Goal: Information Seeking & Learning: Learn about a topic

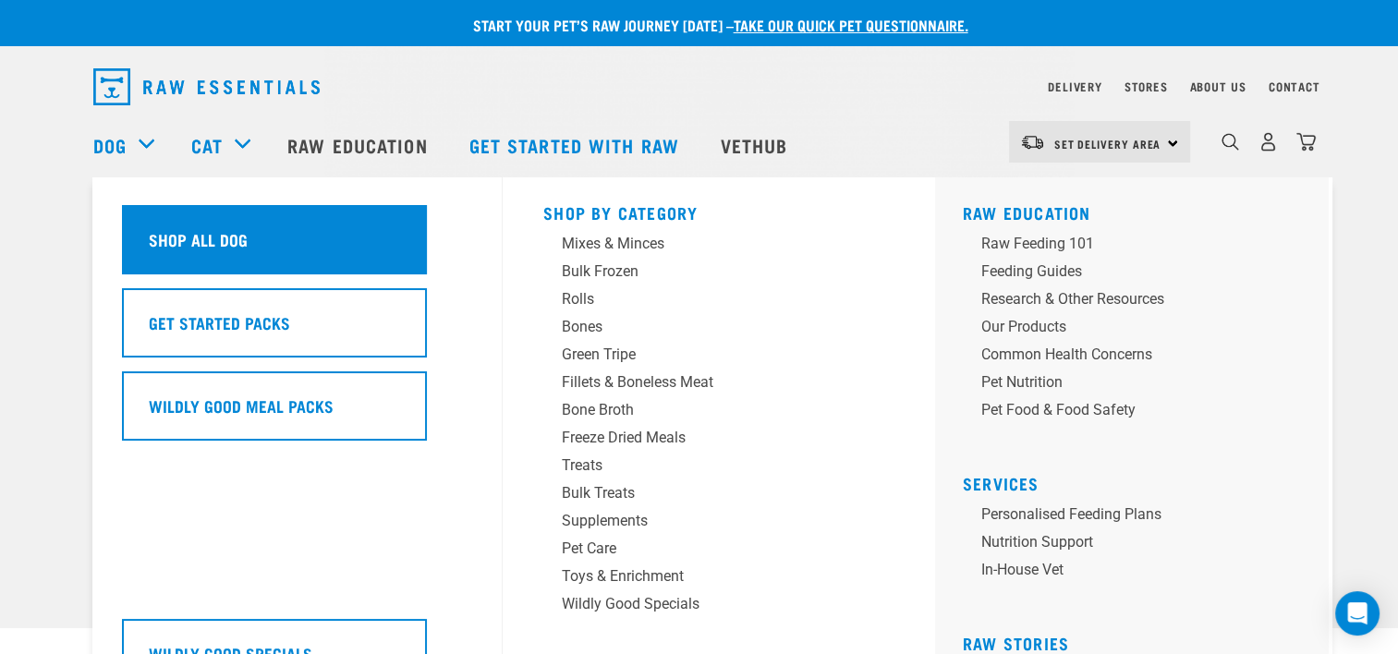
click at [198, 240] on h5 "Shop All Dog" at bounding box center [198, 239] width 99 height 24
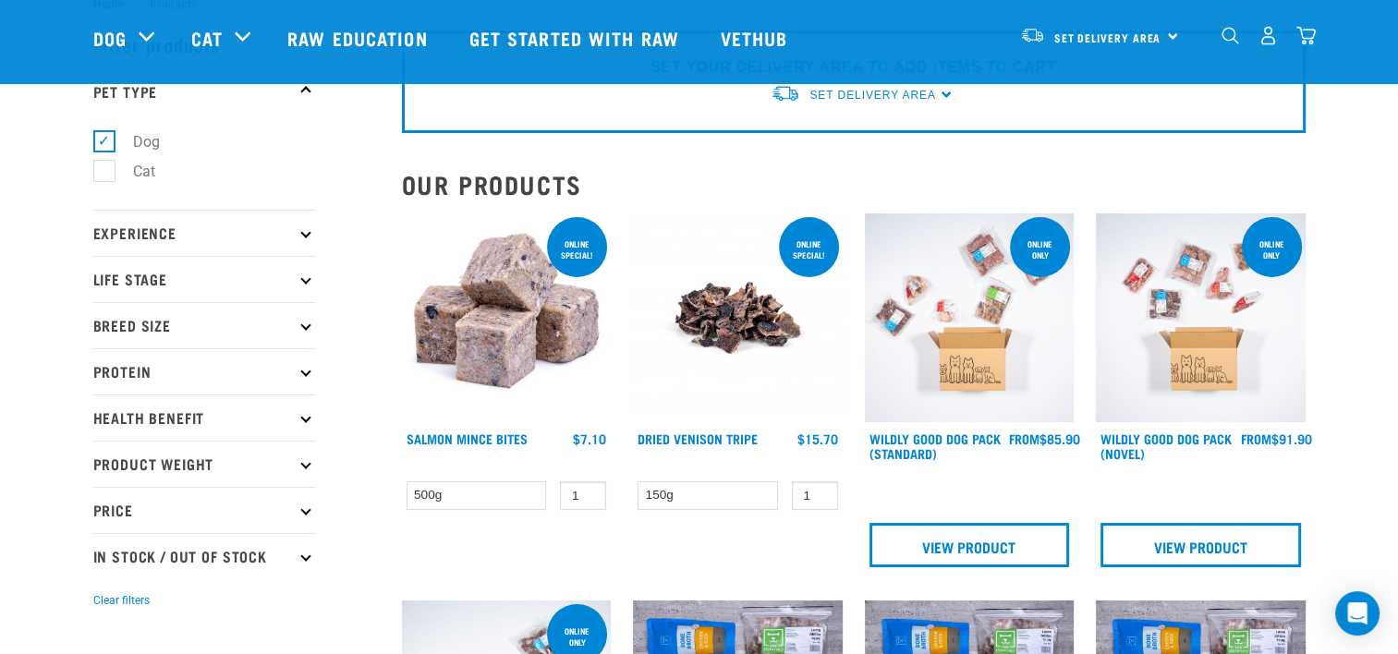
scroll to position [92, 0]
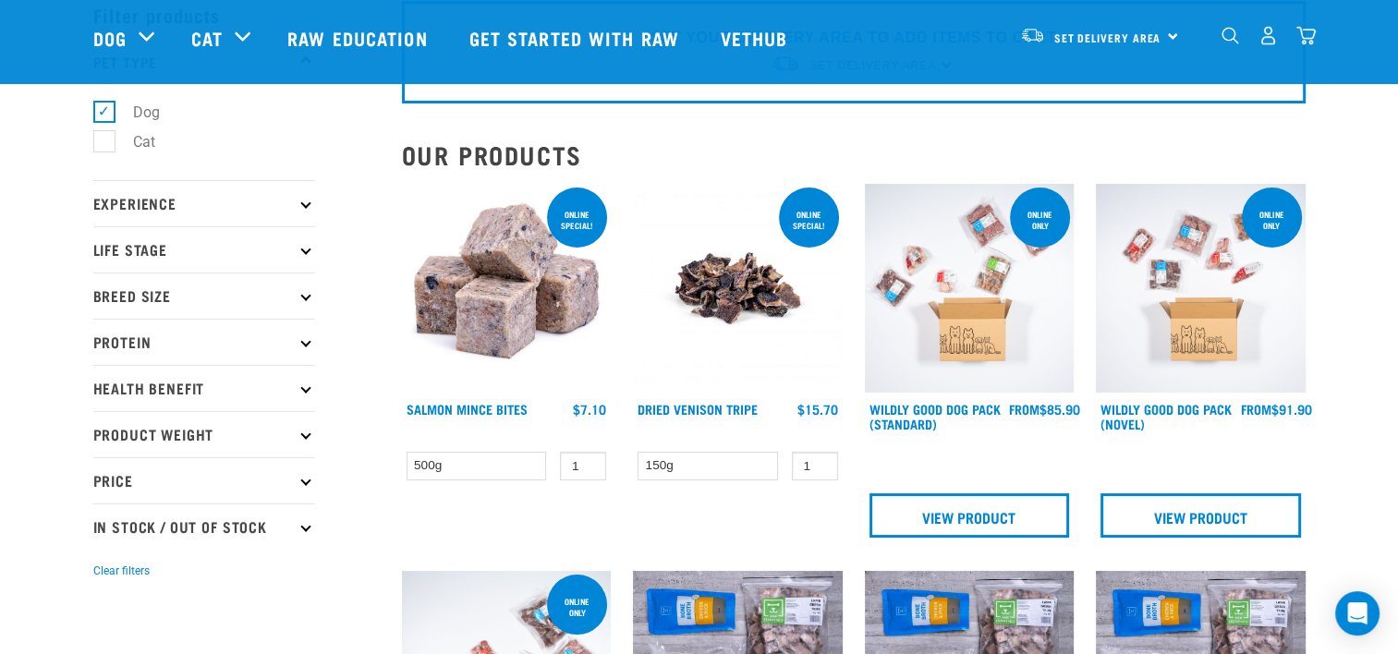
click at [747, 284] on img at bounding box center [738, 289] width 210 height 210
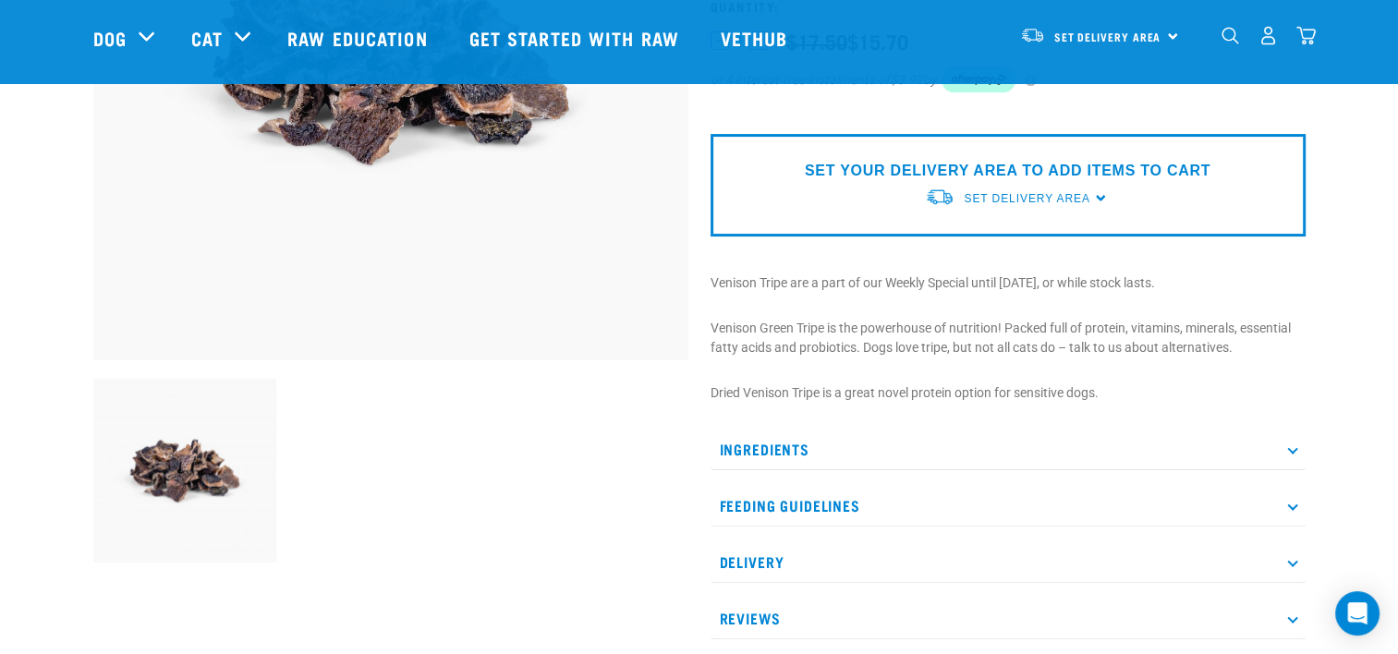
scroll to position [462, 0]
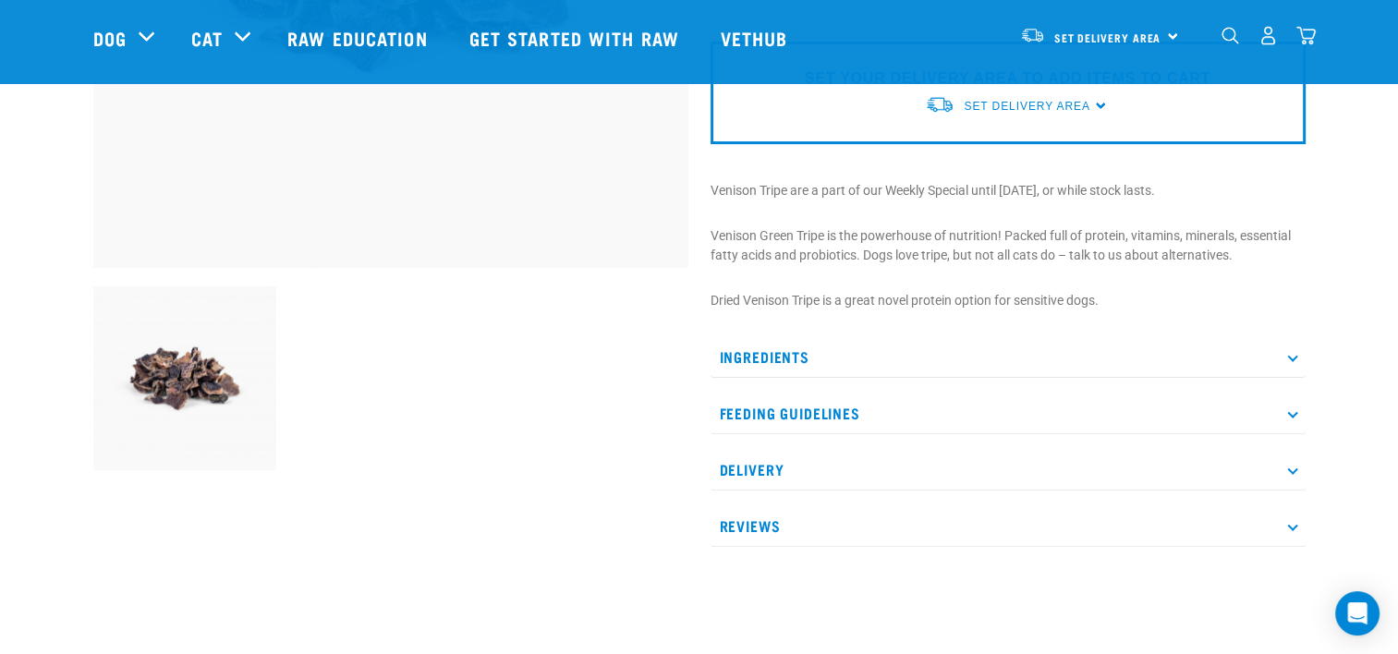
click at [1290, 348] on p "Ingredients" at bounding box center [1008, 357] width 595 height 42
click at [1365, 363] on div "Start your pet’s raw journey today – take our quick pet questionnaire. Delivery…" at bounding box center [699, 285] width 1398 height 1494
click at [752, 467] on p "Feeding Guidelines" at bounding box center [1008, 469] width 595 height 42
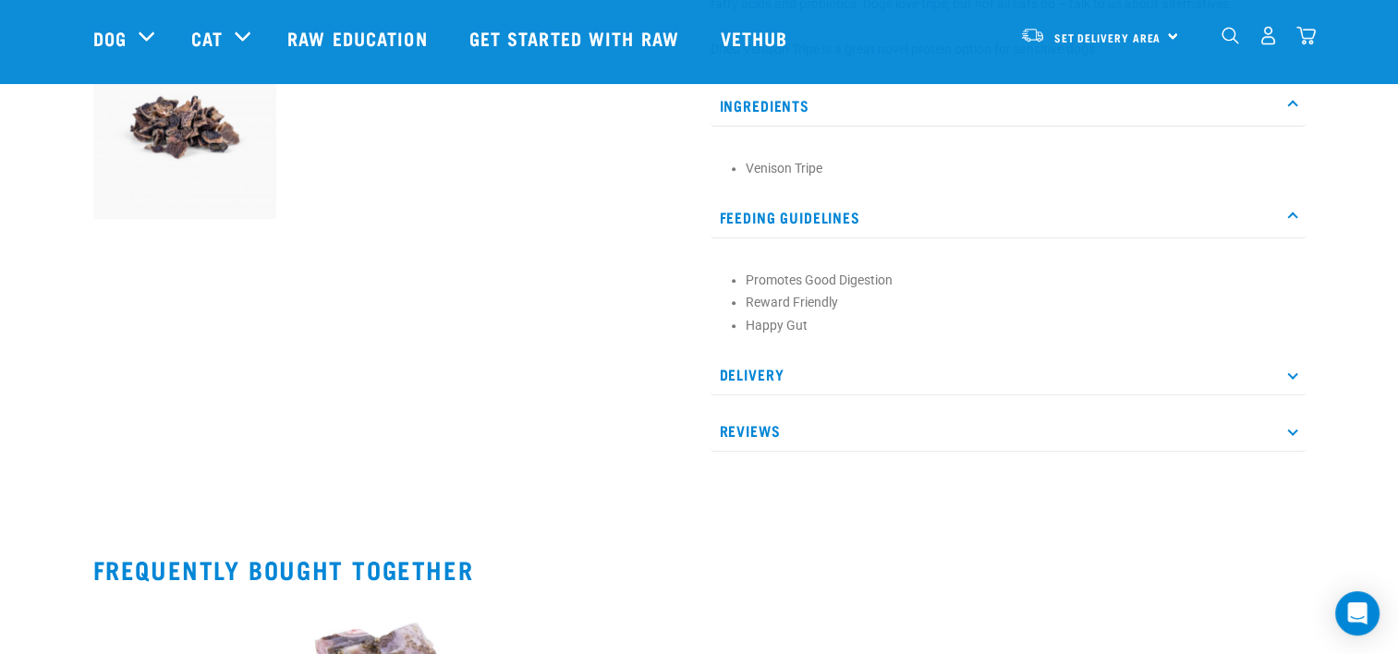
scroll to position [739, 0]
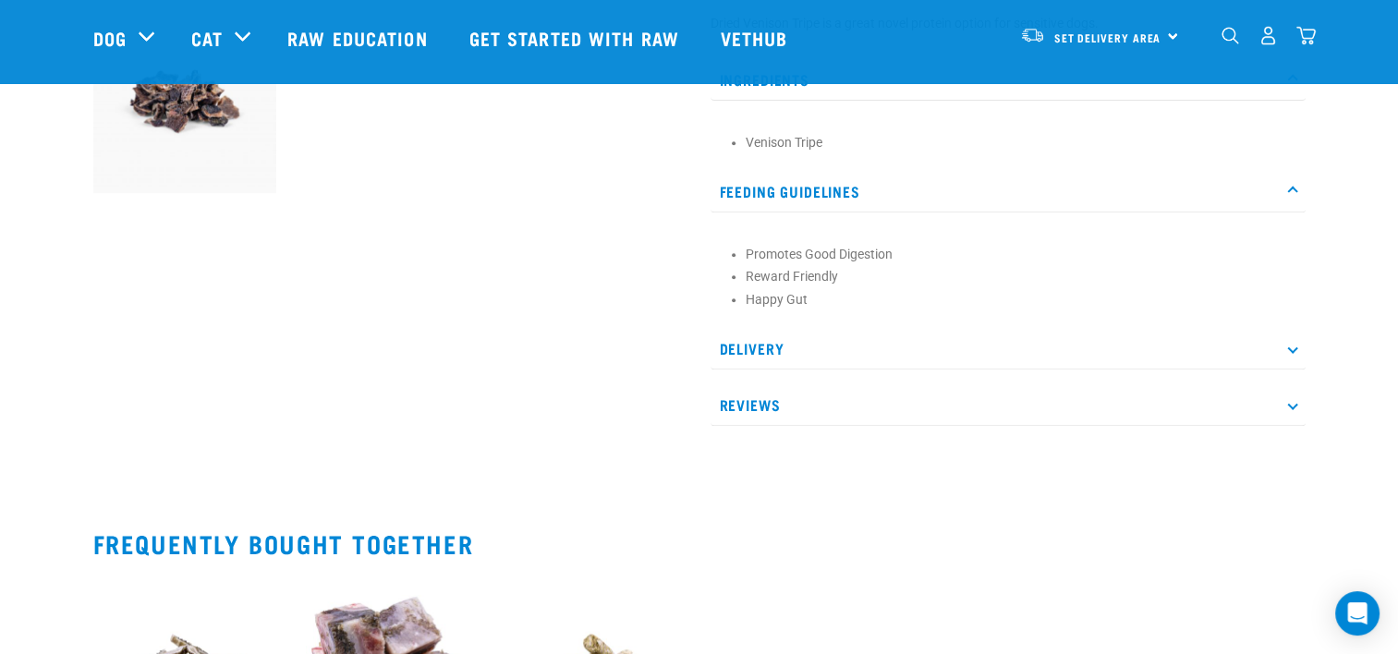
click at [1290, 186] on icon at bounding box center [1293, 191] width 10 height 10
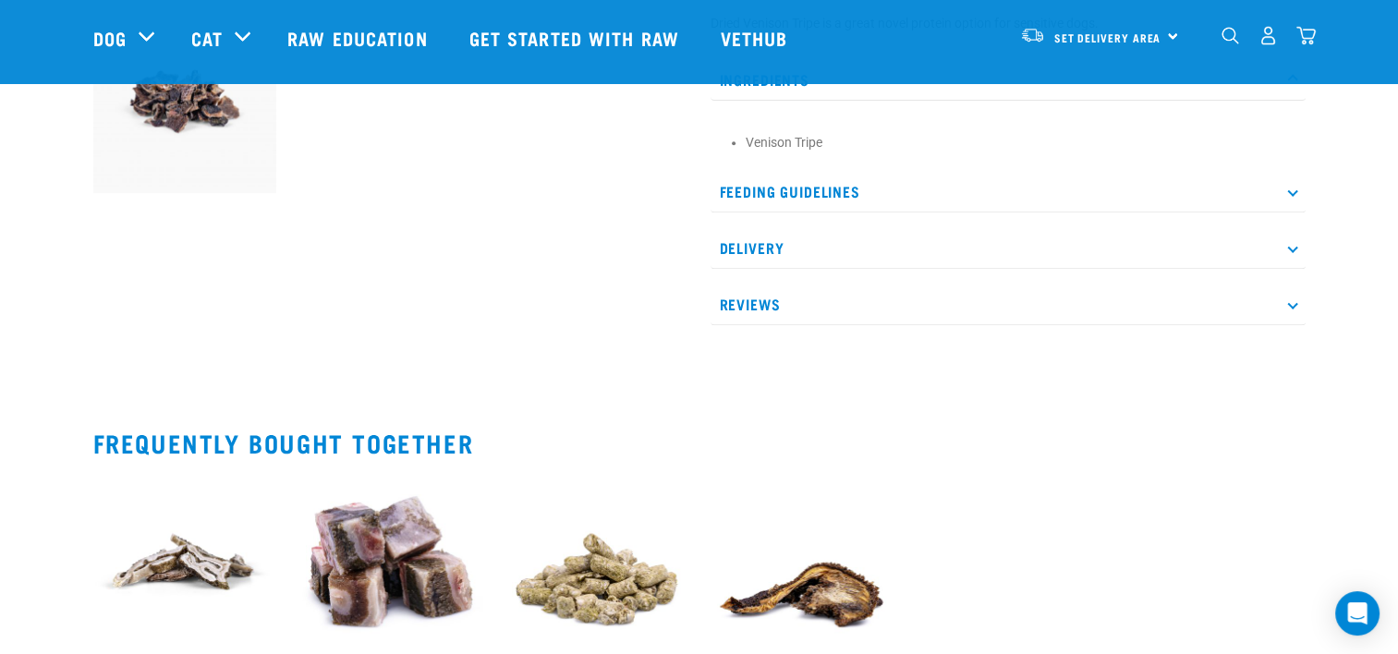
click at [819, 189] on p "Feeding Guidelines" at bounding box center [1008, 192] width 595 height 42
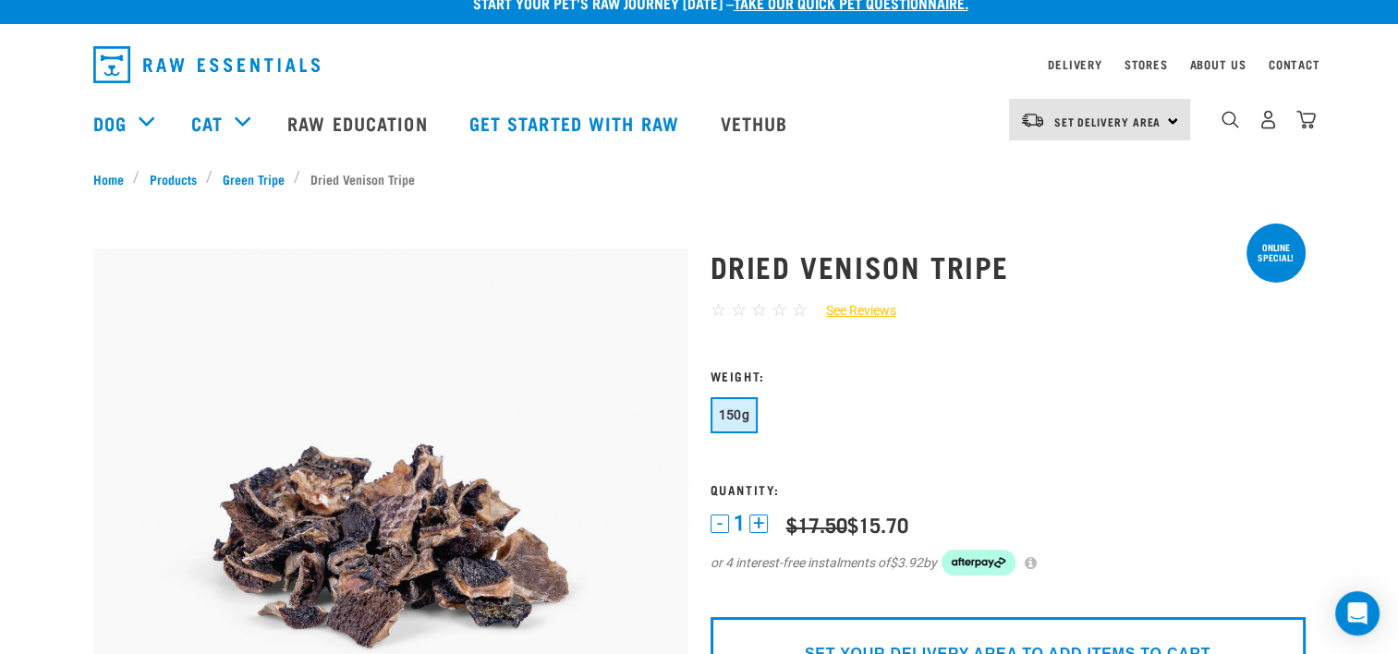
scroll to position [0, 0]
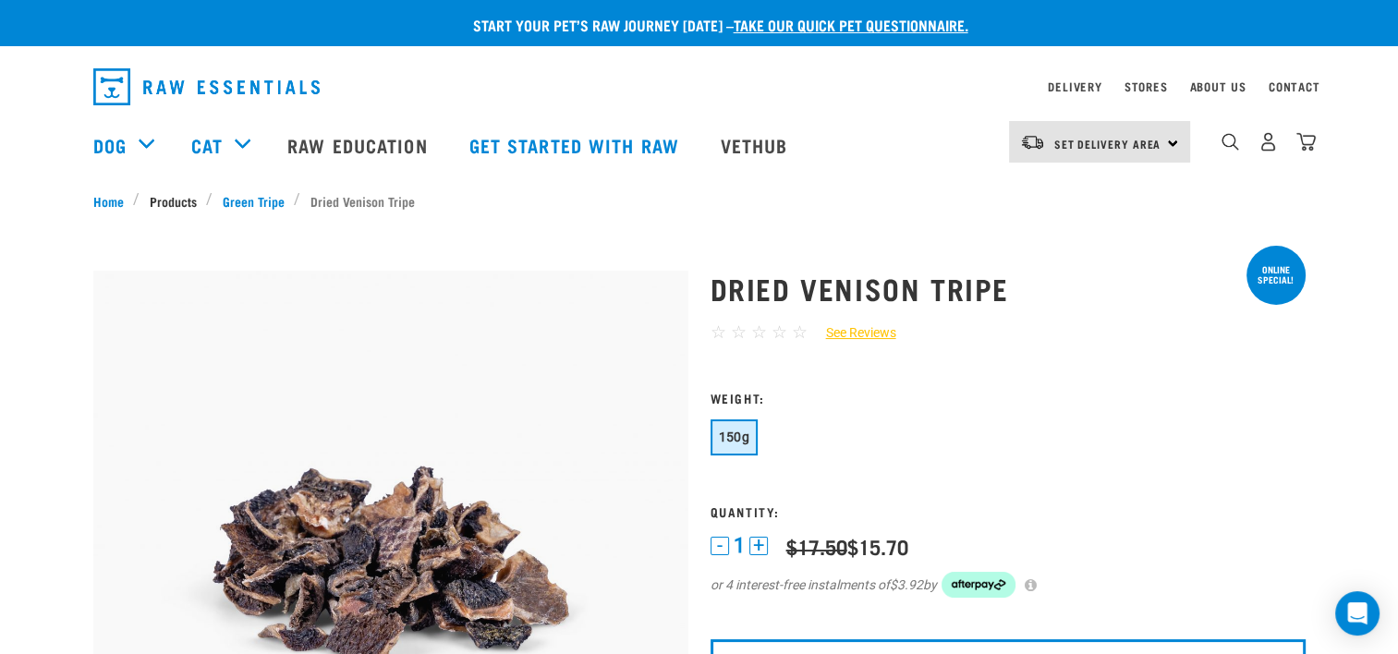
click at [180, 201] on link "Products" at bounding box center [173, 200] width 67 height 19
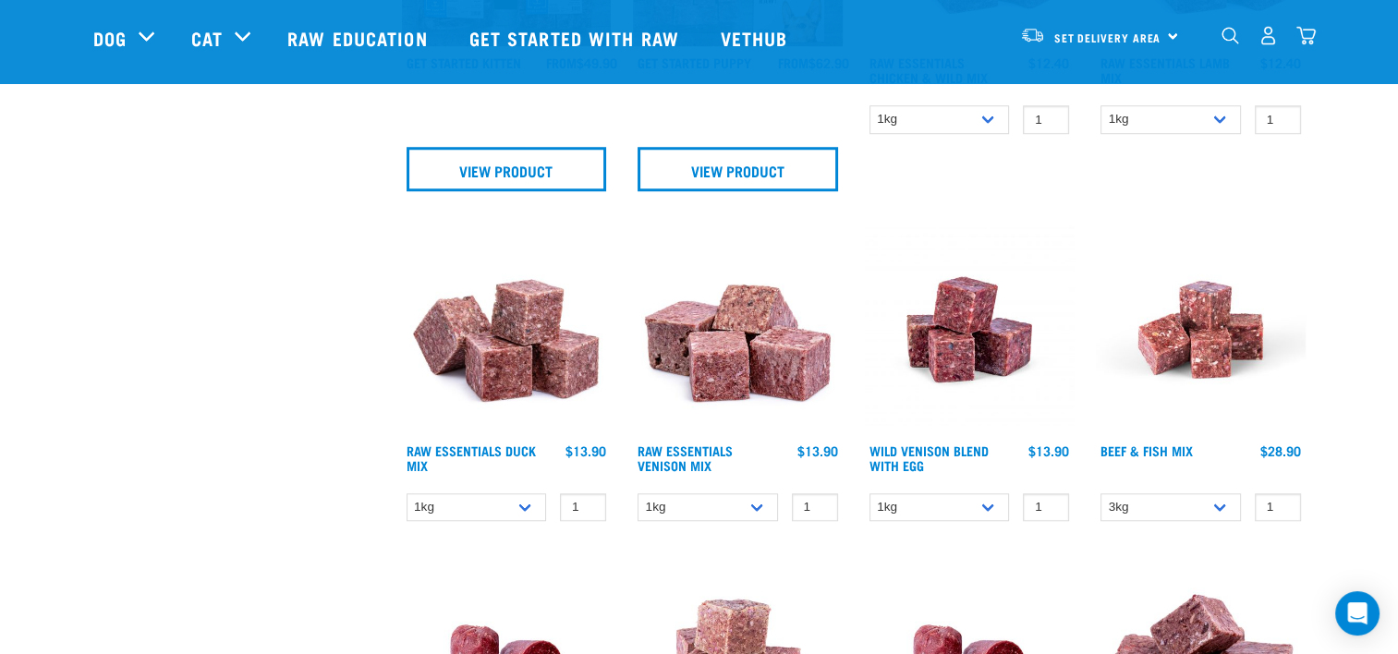
scroll to position [1664, 0]
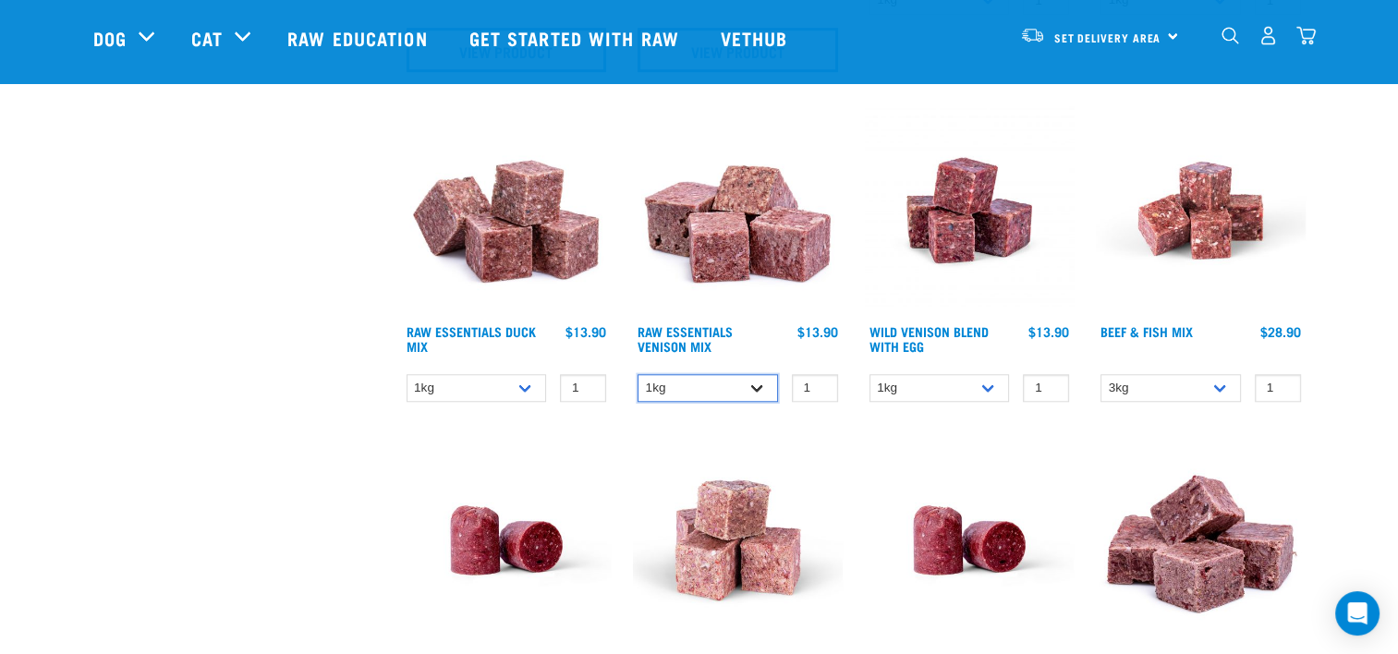
click at [762, 384] on select "1kg 3kg" at bounding box center [708, 388] width 140 height 29
click at [638, 374] on select "1kg 3kg" at bounding box center [708, 388] width 140 height 29
click at [753, 384] on select "1kg 3kg" at bounding box center [708, 388] width 140 height 29
select select "711"
click at [638, 374] on select "1kg 3kg" at bounding box center [708, 388] width 140 height 29
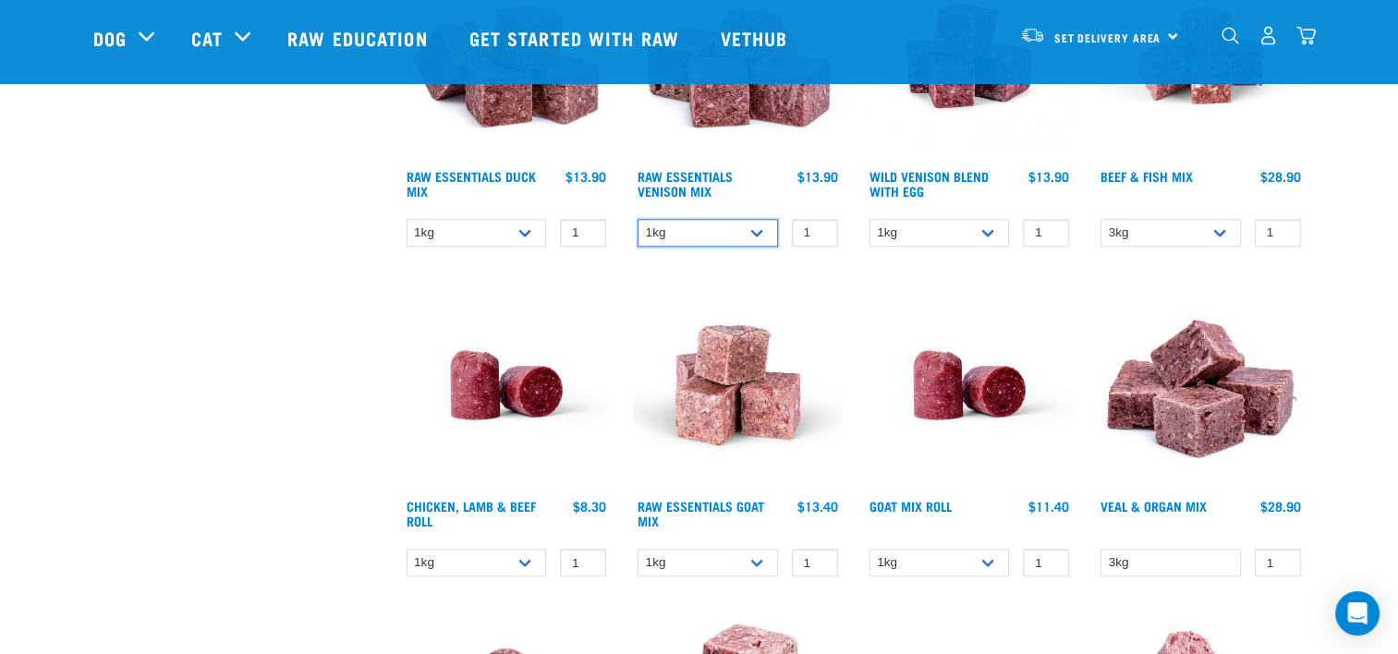
scroll to position [1849, 0]
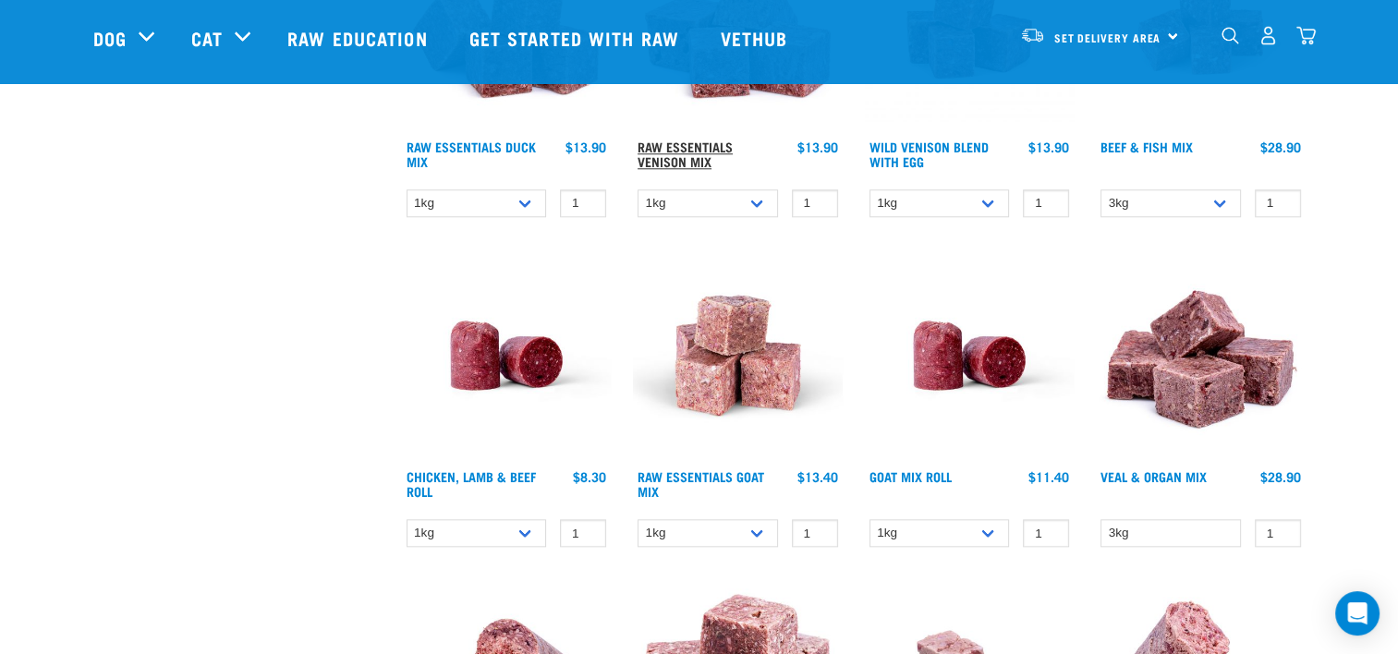
click at [691, 144] on link "Raw Essentials Venison Mix" at bounding box center [685, 153] width 95 height 21
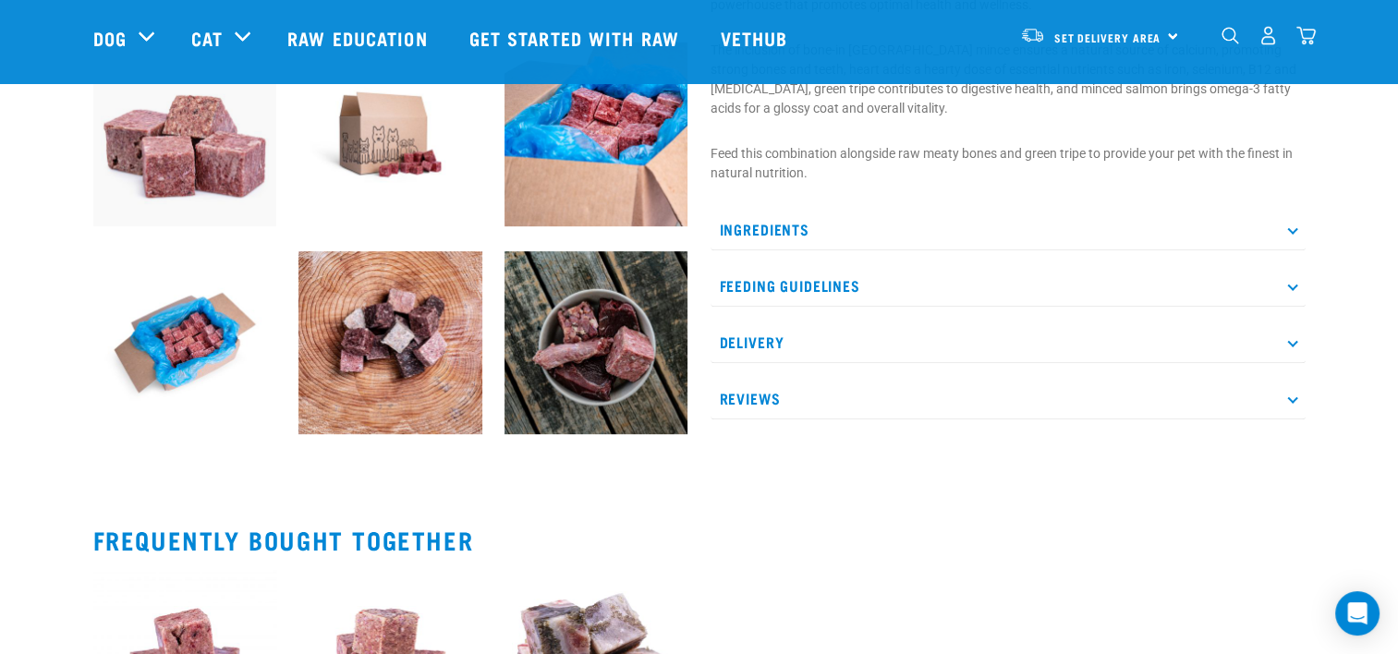
scroll to position [739, 0]
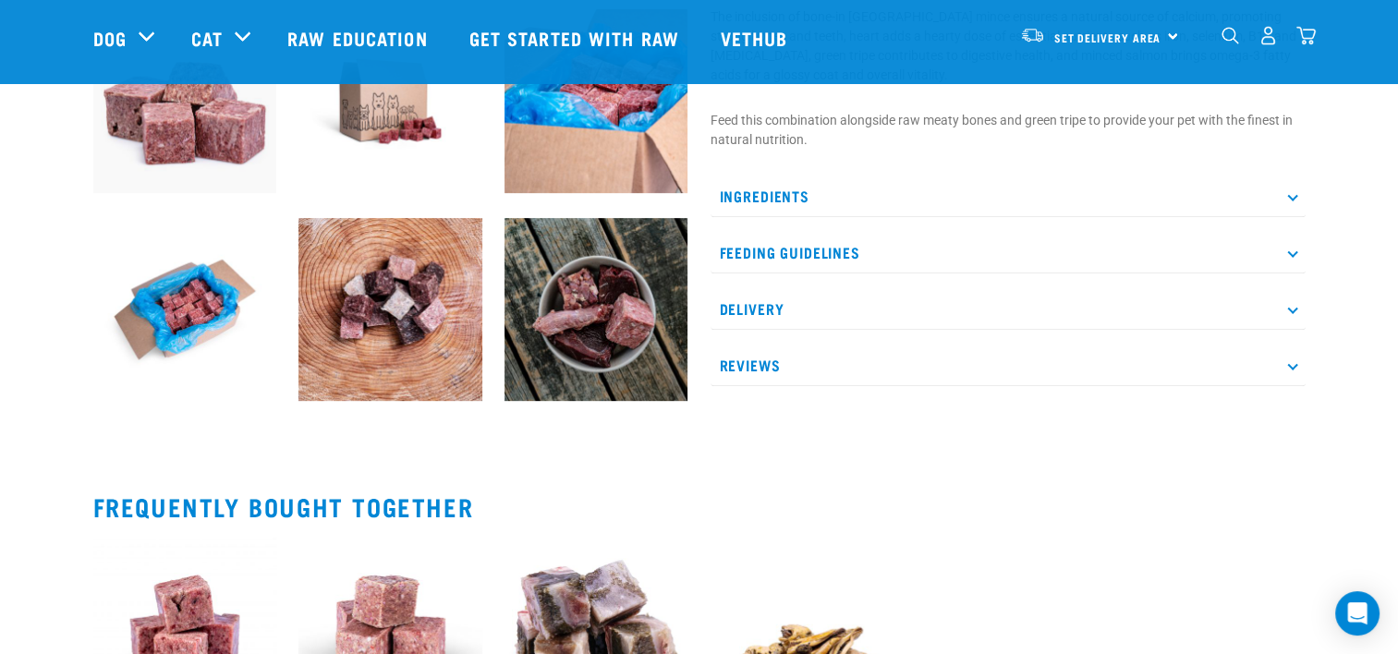
click at [1293, 309] on icon at bounding box center [1293, 308] width 10 height 10
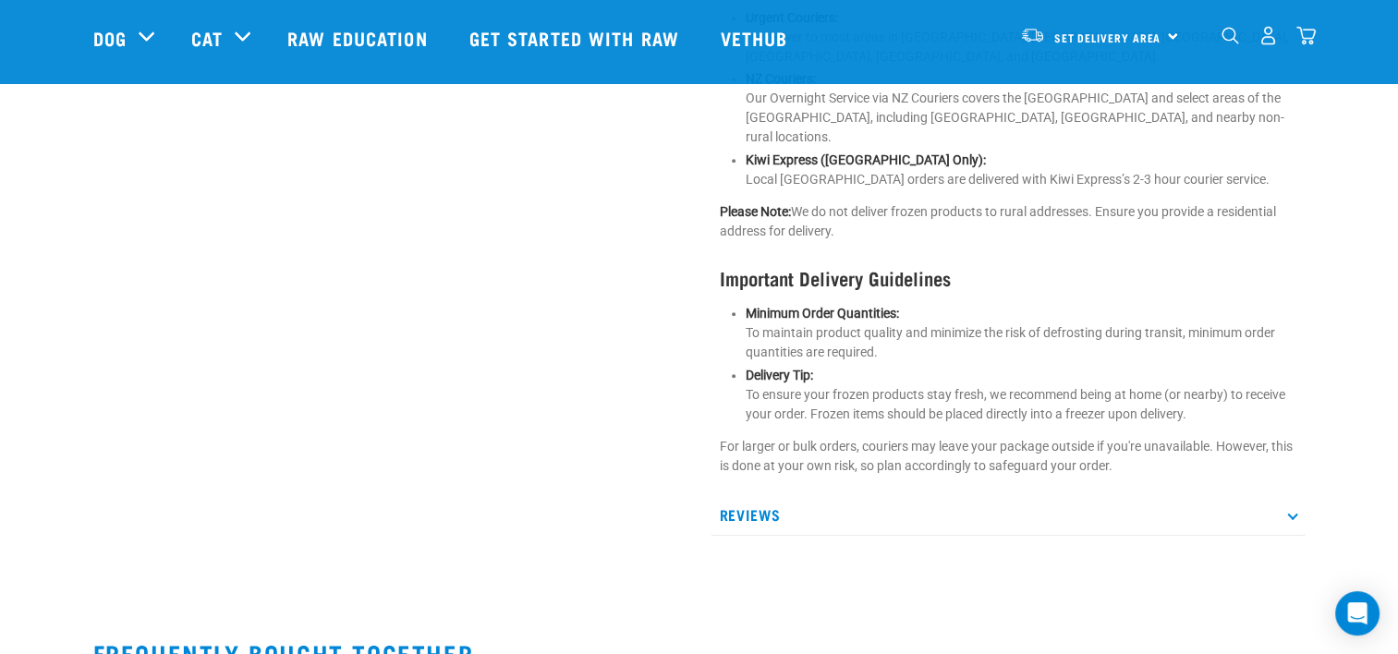
scroll to position [1294, 0]
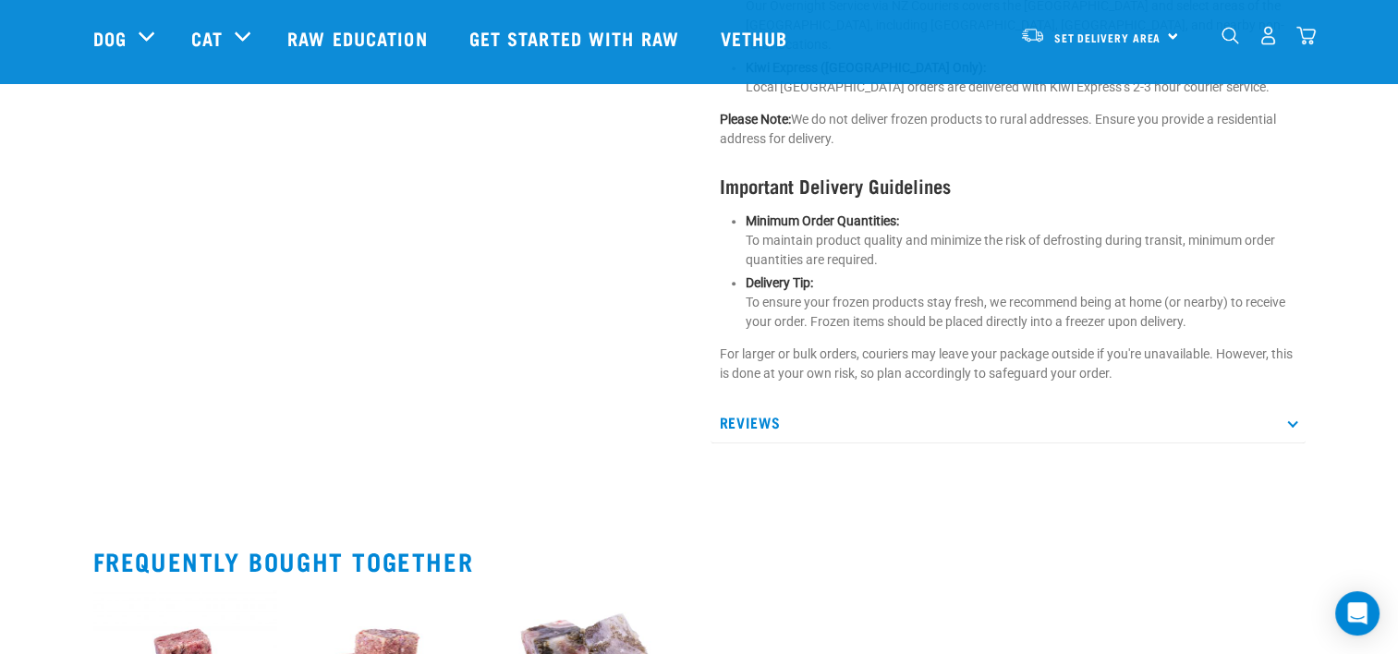
click at [1294, 417] on icon at bounding box center [1293, 422] width 10 height 10
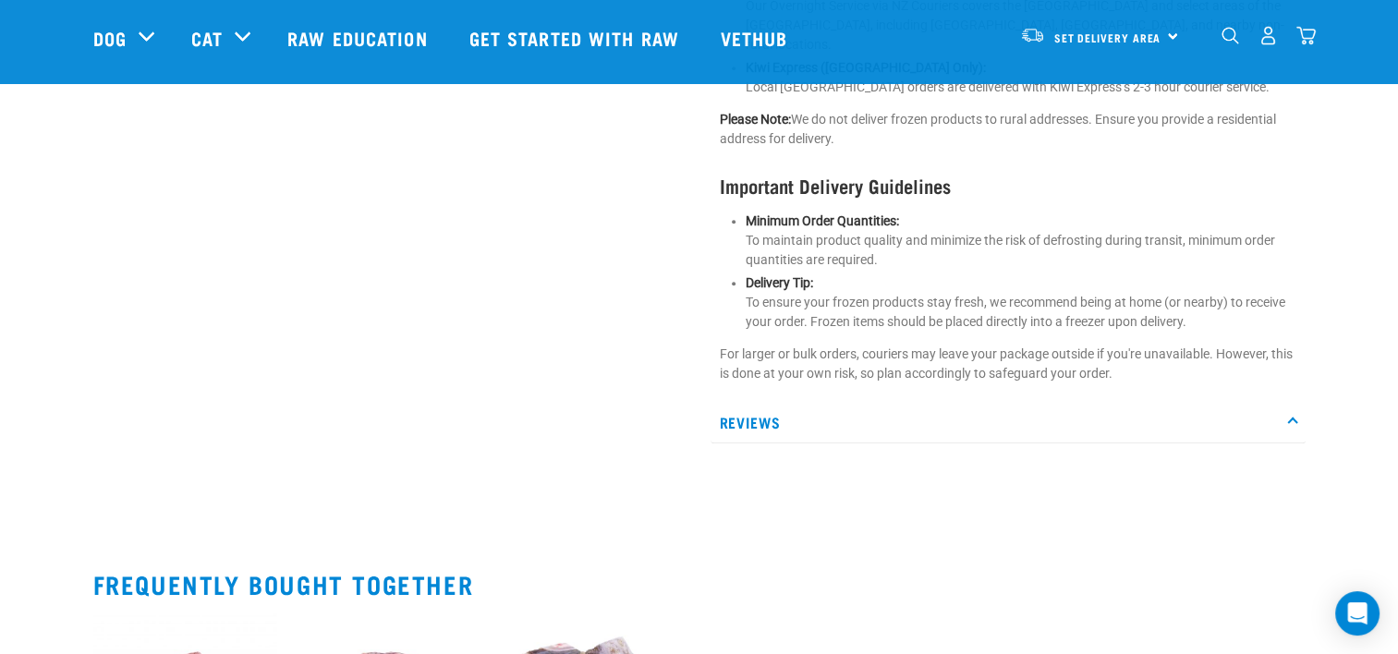
click at [1292, 417] on icon at bounding box center [1293, 422] width 10 height 10
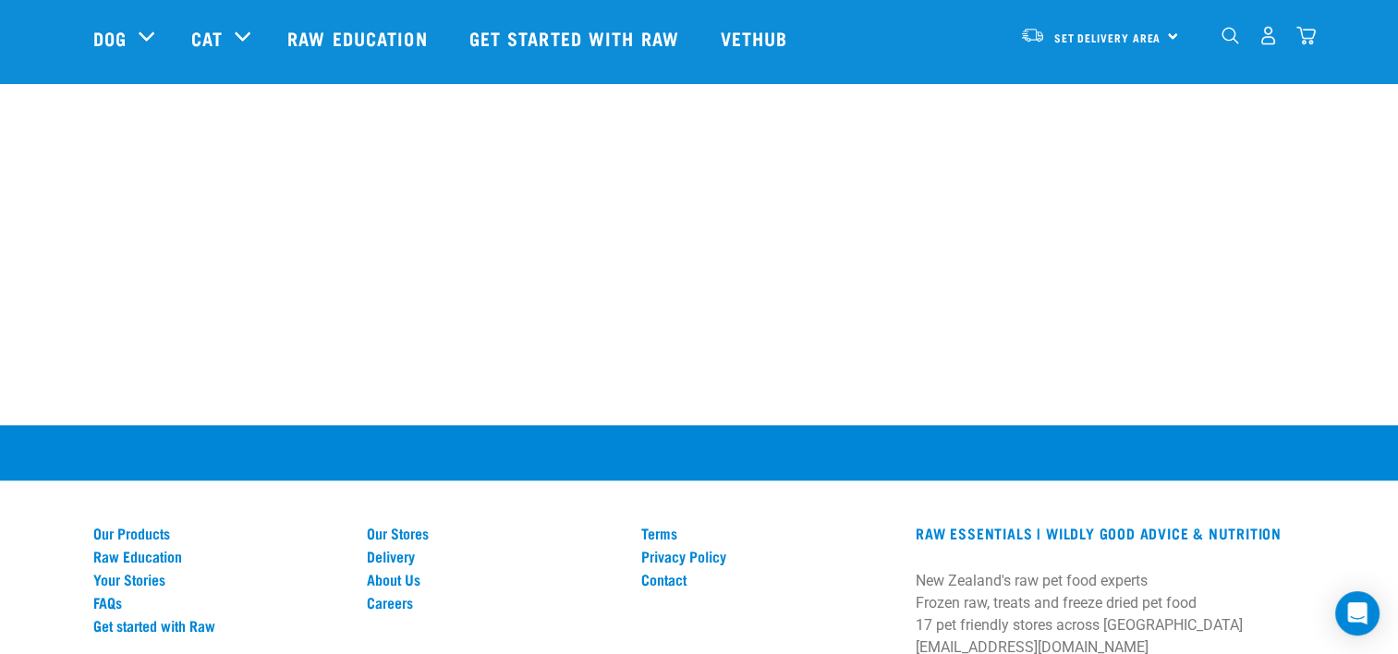
scroll to position [2311, 0]
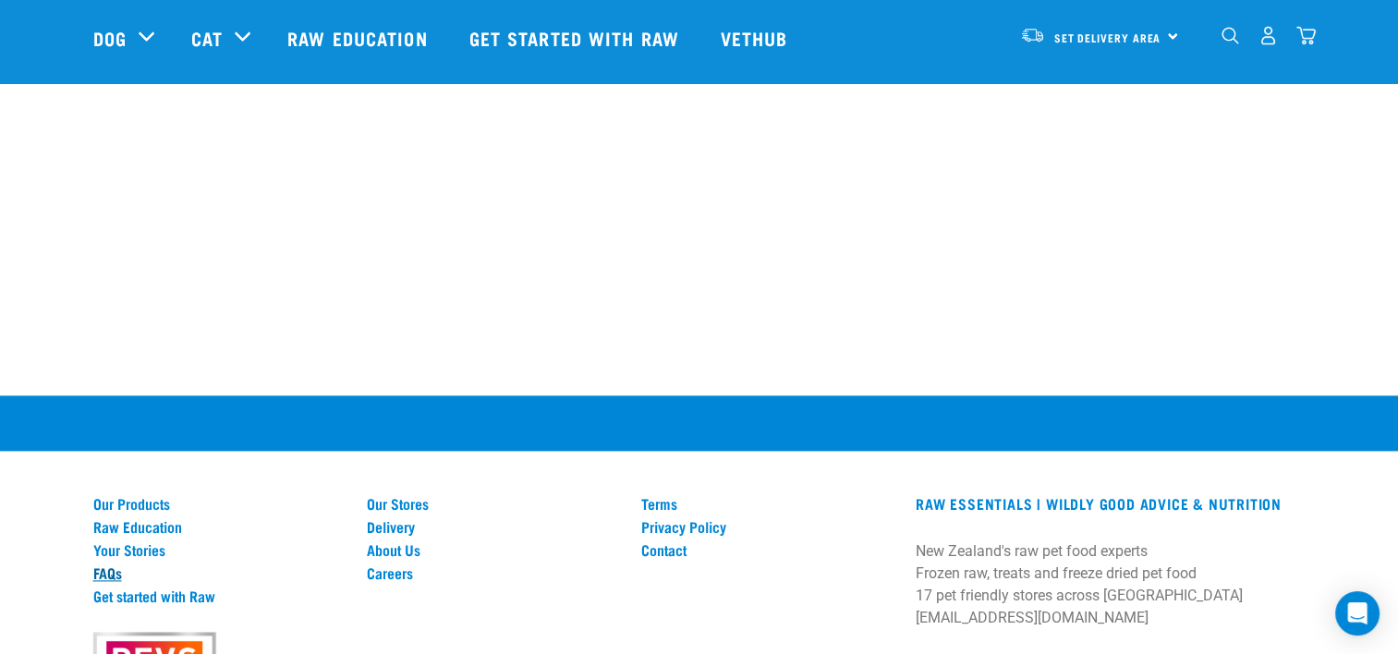
click at [120, 565] on link "FAQs" at bounding box center [219, 573] width 252 height 17
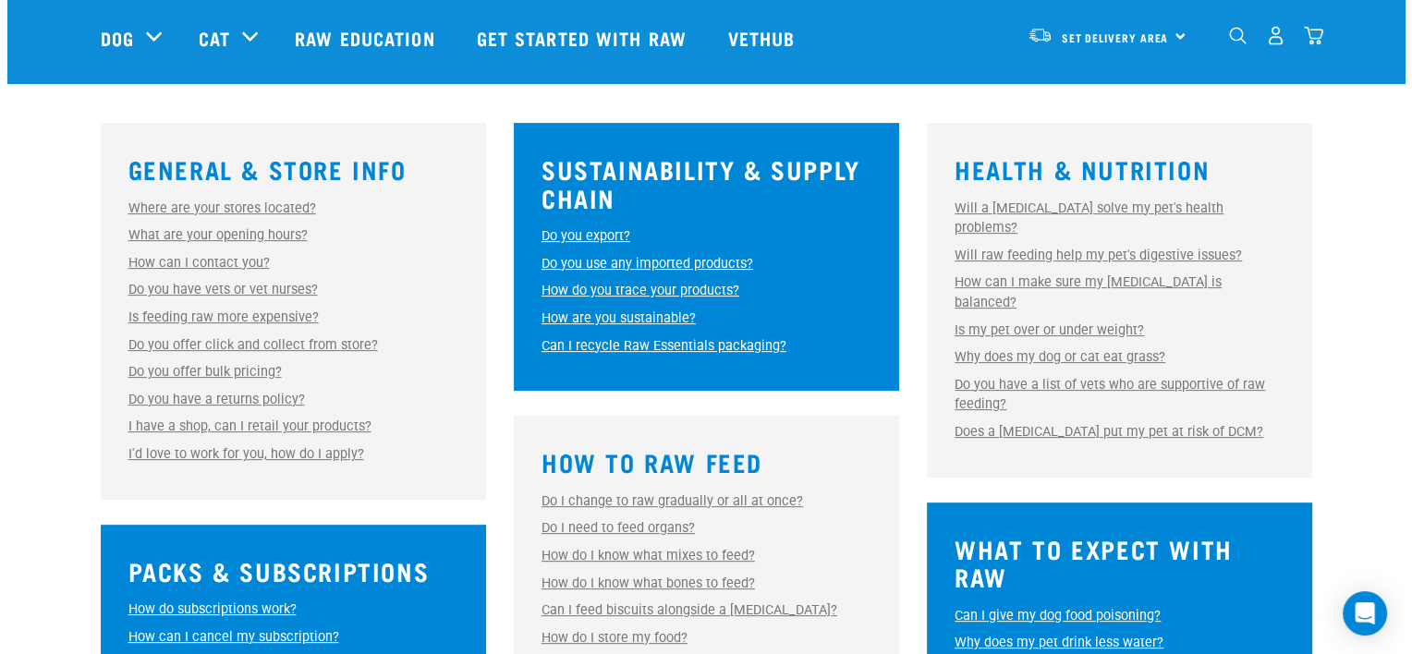
scroll to position [555, 0]
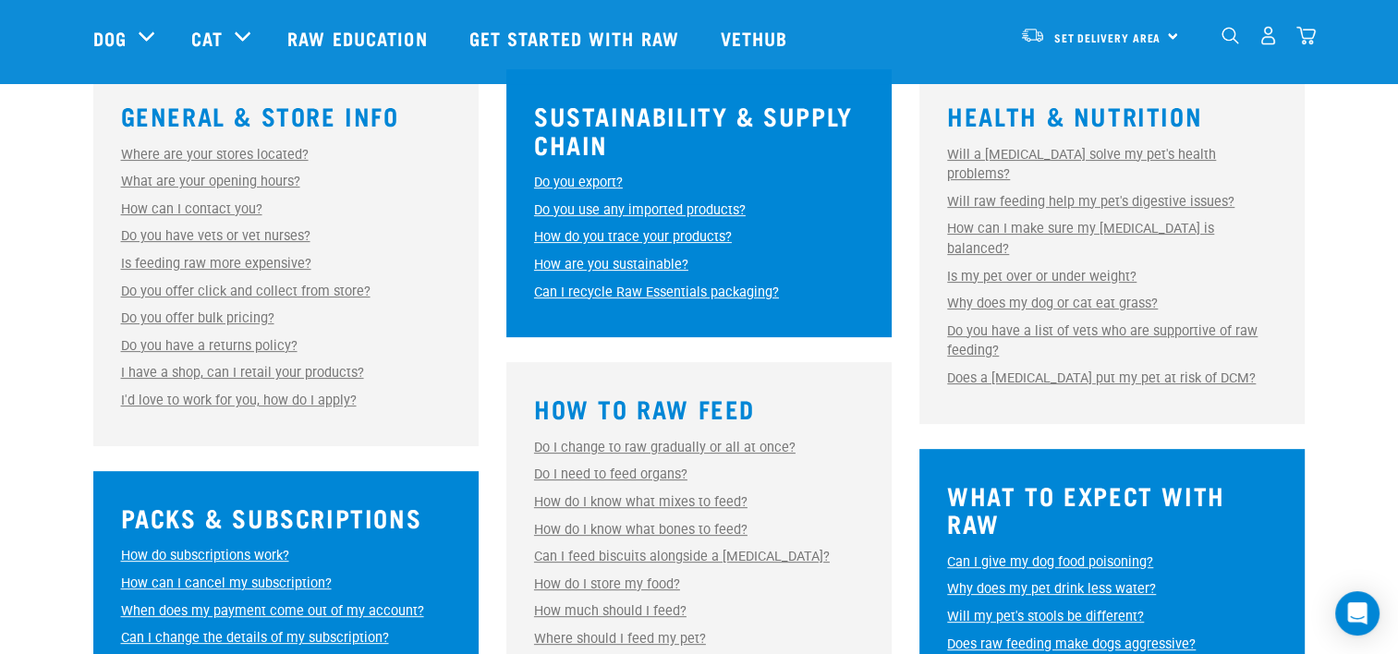
click at [1099, 296] on link "Why does my dog or cat eat grass?" at bounding box center [1052, 304] width 211 height 16
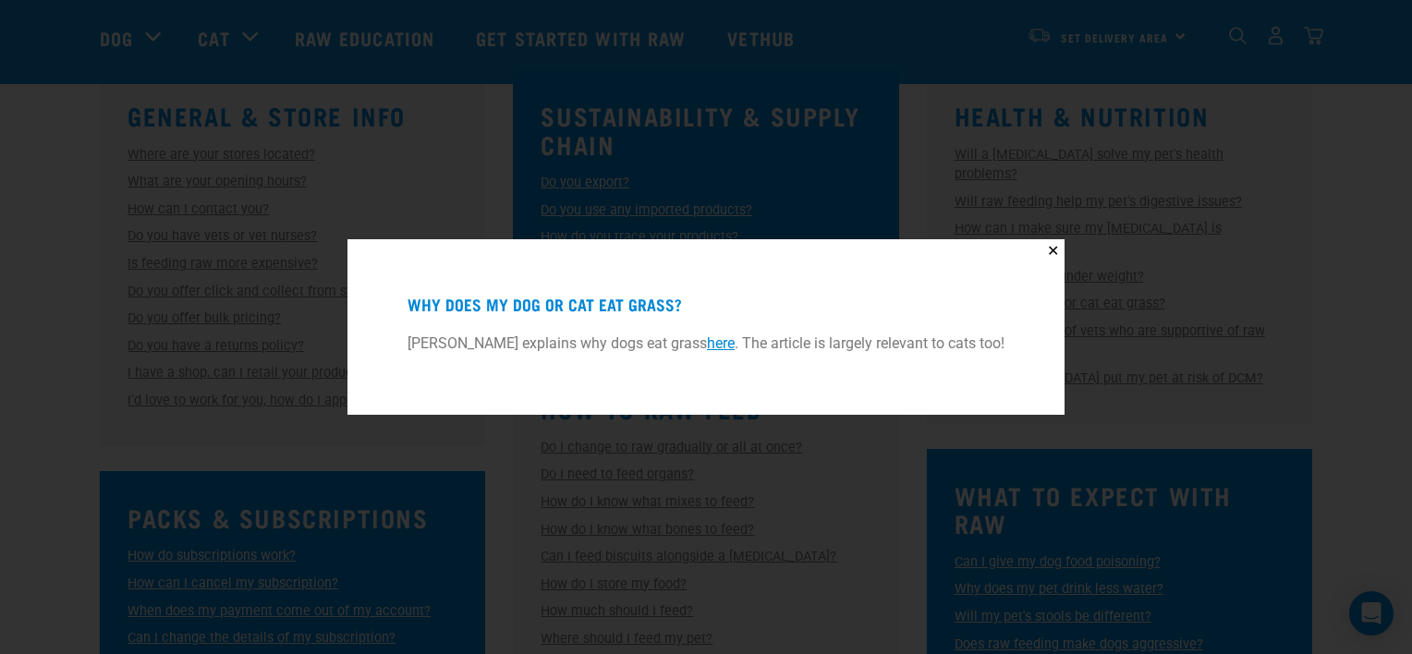
click at [717, 345] on link "here" at bounding box center [721, 344] width 28 height 18
